Goal: Task Accomplishment & Management: Use online tool/utility

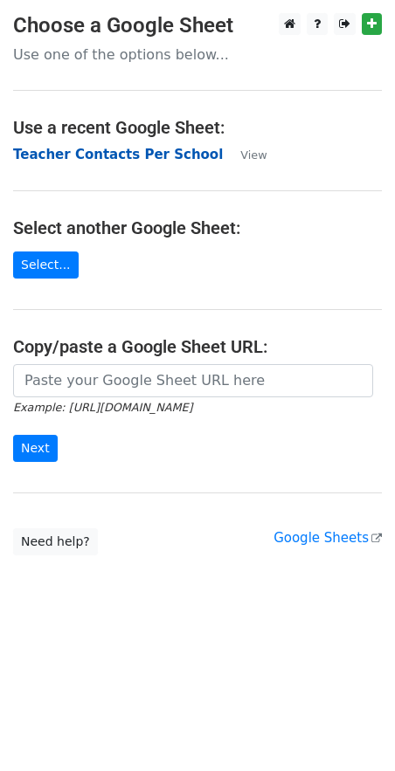
click at [168, 158] on strong "Teacher Contacts Per School" at bounding box center [118, 155] width 210 height 16
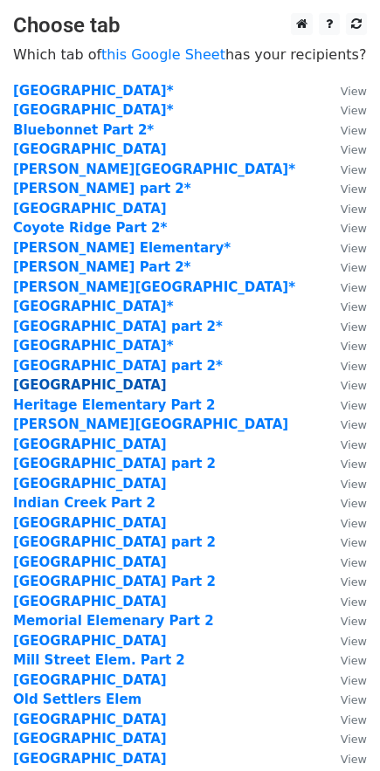
click at [136, 389] on strong "Heritage Elementary" at bounding box center [90, 385] width 154 height 16
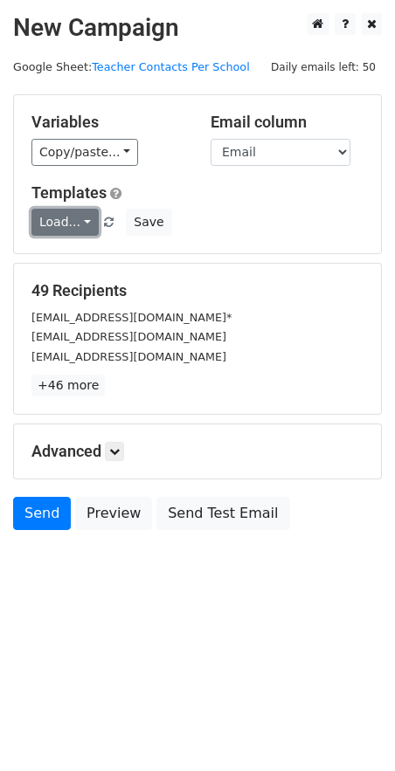
click at [62, 226] on link "Load..." at bounding box center [64, 222] width 67 height 27
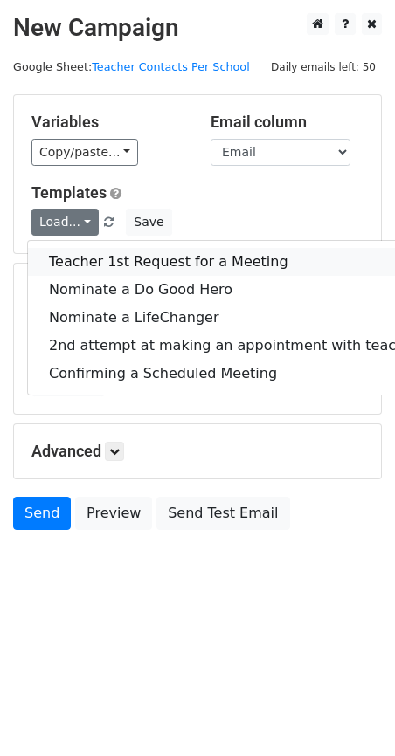
click at [72, 260] on link "Teacher 1st Request for a Meeting" at bounding box center [237, 262] width 419 height 28
